Goal: Use online tool/utility: Utilize a website feature to perform a specific function

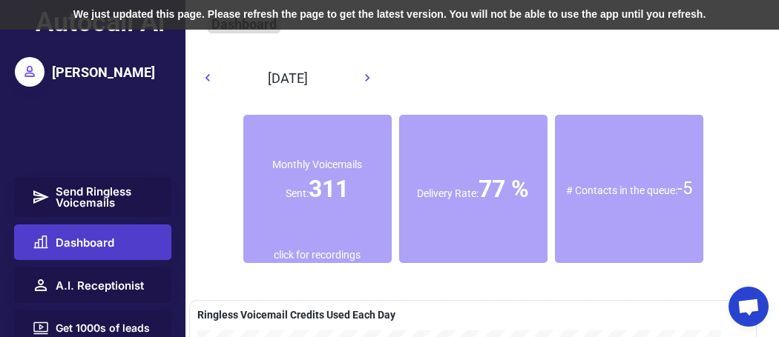
click at [78, 240] on span "Dashboard" at bounding box center [85, 242] width 59 height 11
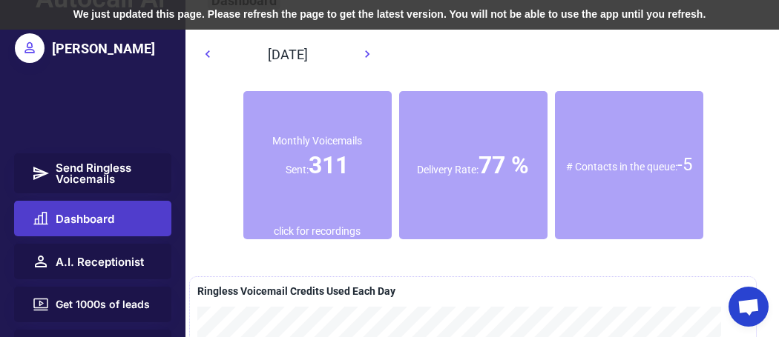
scroll to position [34, 0]
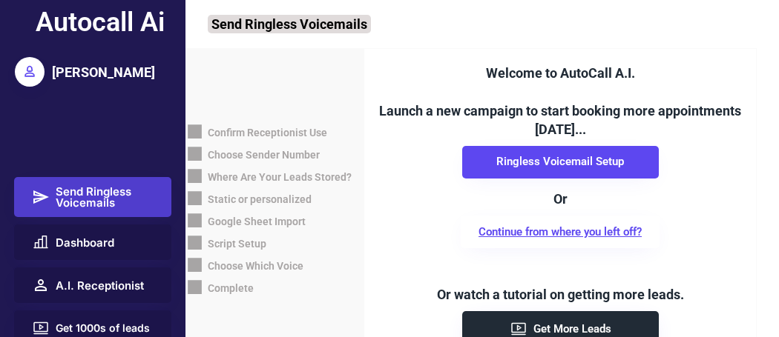
scroll to position [31, 0]
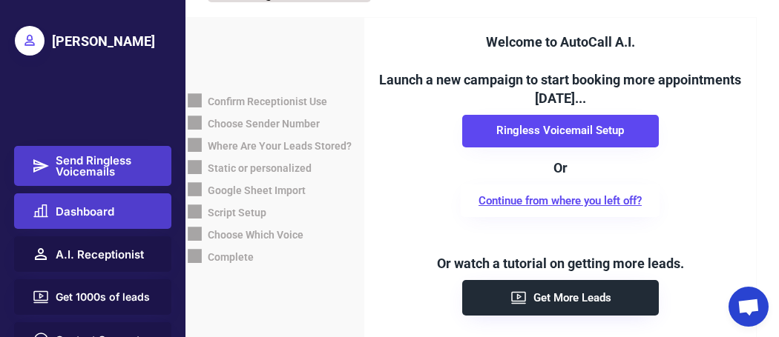
click at [86, 210] on span "Dashboard" at bounding box center [85, 211] width 59 height 11
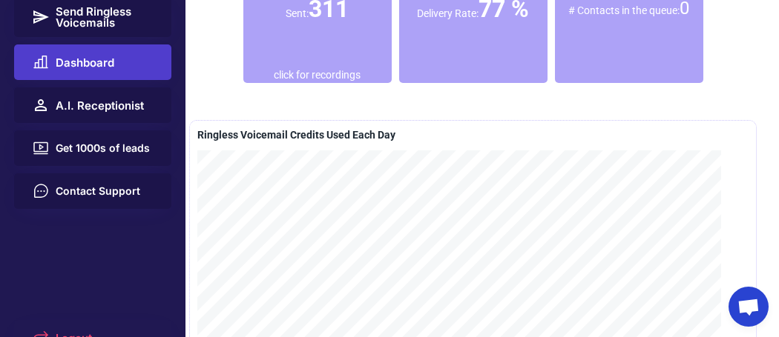
scroll to position [162, 0]
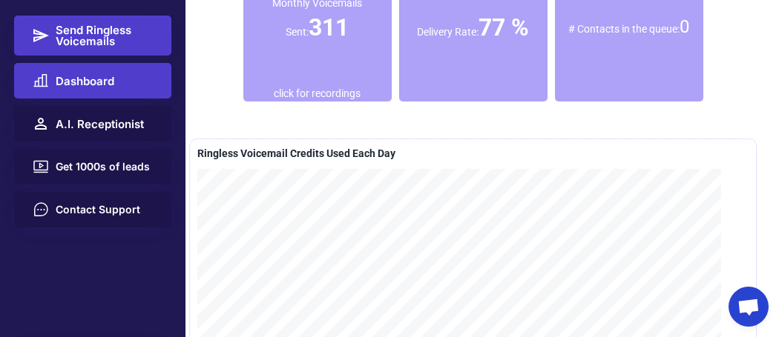
click at [72, 34] on span "Send Ringless Voicemails" at bounding box center [105, 35] width 99 height 22
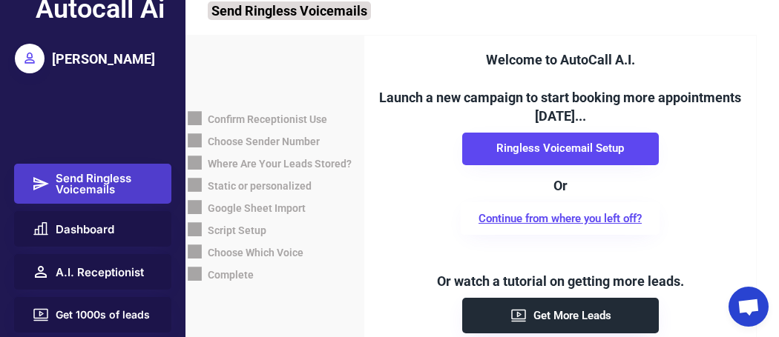
scroll to position [0, 0]
